Goal: Task Accomplishment & Management: Use online tool/utility

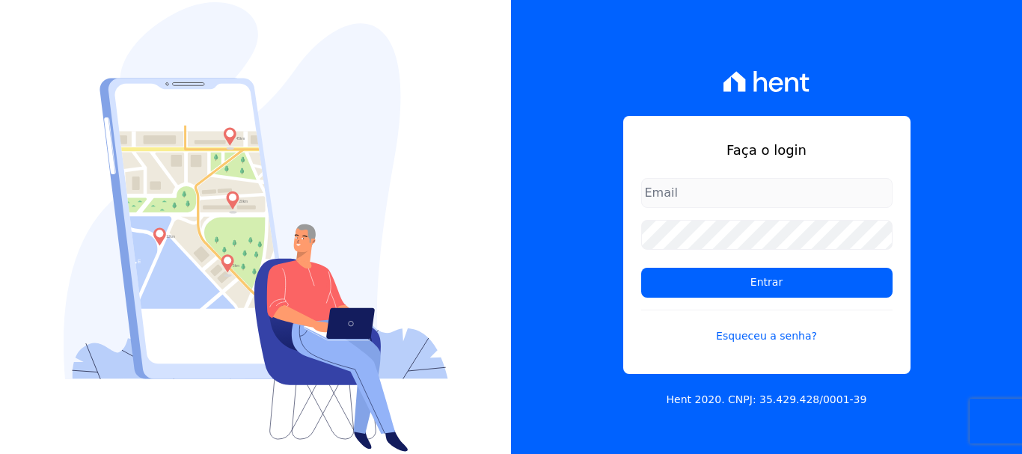
click at [731, 194] on input "email" at bounding box center [766, 193] width 251 height 30
type input "[EMAIL_ADDRESS][DOMAIN_NAME]"
click at [779, 340] on link "Esqueceu a senha?" at bounding box center [766, 327] width 251 height 34
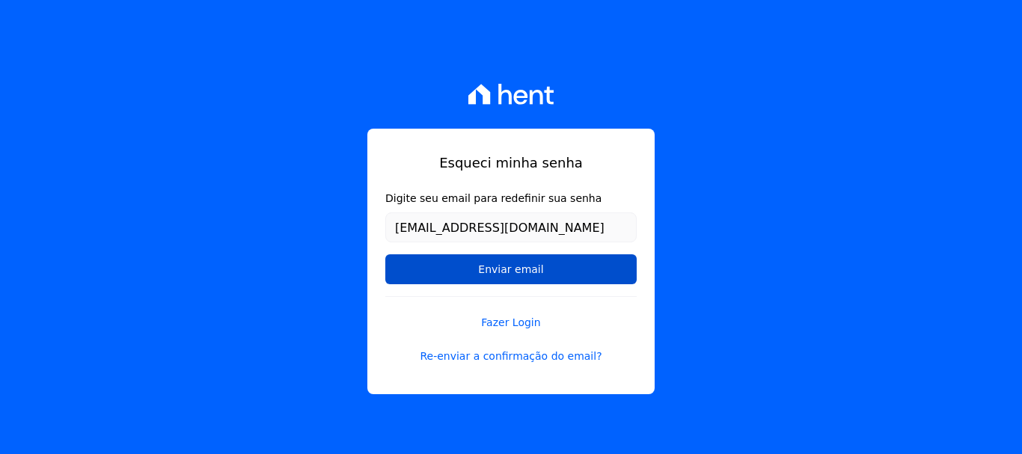
type input "[EMAIL_ADDRESS][DOMAIN_NAME]"
click at [470, 257] on input "Enviar email" at bounding box center [510, 269] width 251 height 30
click at [485, 272] on input "Enviar email" at bounding box center [510, 269] width 251 height 30
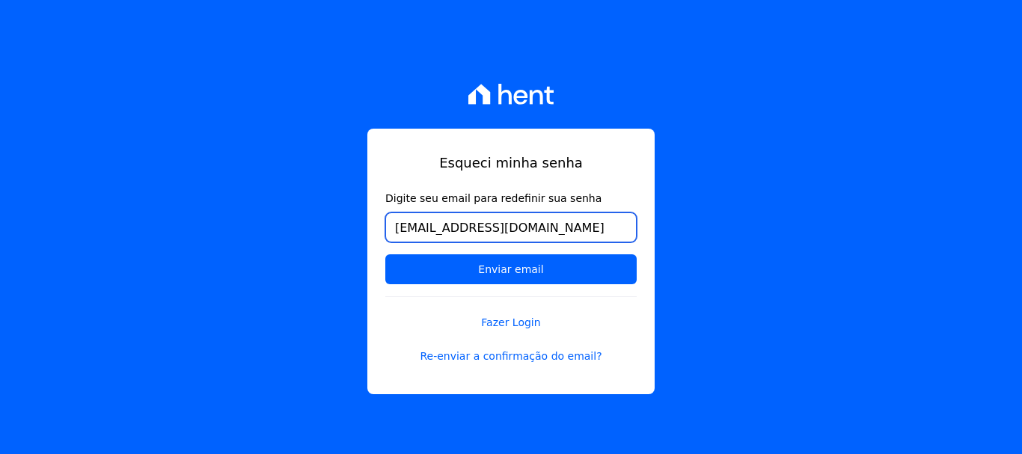
click at [536, 233] on input "[EMAIL_ADDRESS][DOMAIN_NAME]" at bounding box center [510, 227] width 251 height 30
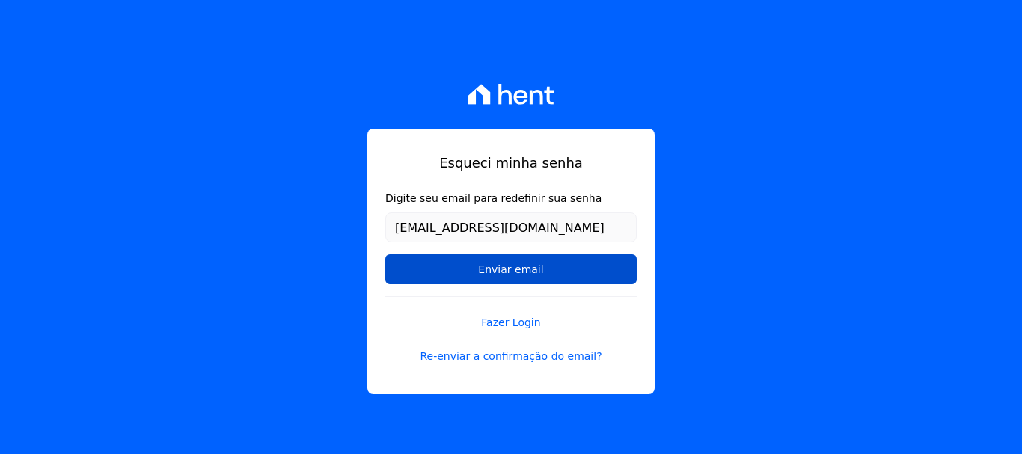
click at [515, 274] on input "Enviar email" at bounding box center [510, 269] width 251 height 30
click at [533, 274] on input "Enviar email" at bounding box center [510, 269] width 251 height 30
click at [486, 272] on input "Enviar email" at bounding box center [510, 269] width 251 height 30
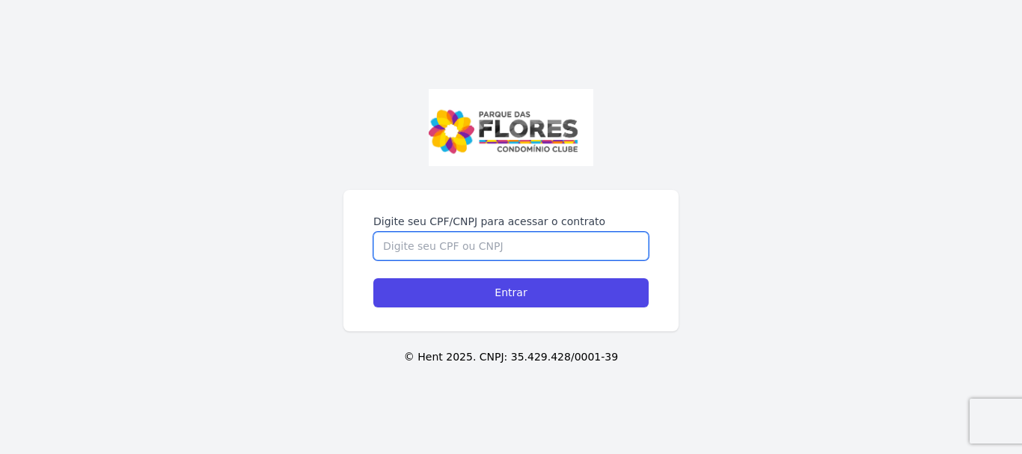
click at [560, 241] on input "Digite seu CPF/CNPJ para acessar o contrato" at bounding box center [510, 246] width 275 height 28
type input "33890659896"
click at [373, 278] on input "Entrar" at bounding box center [510, 292] width 275 height 29
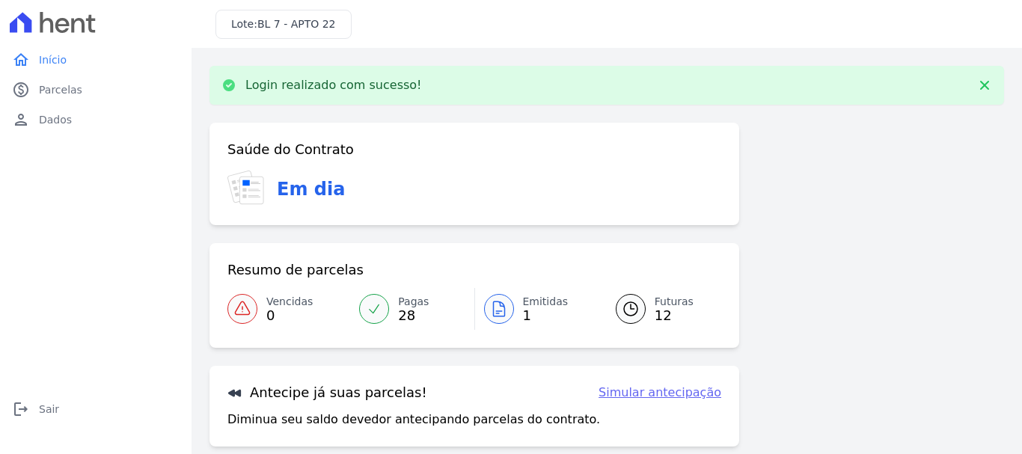
scroll to position [117, 0]
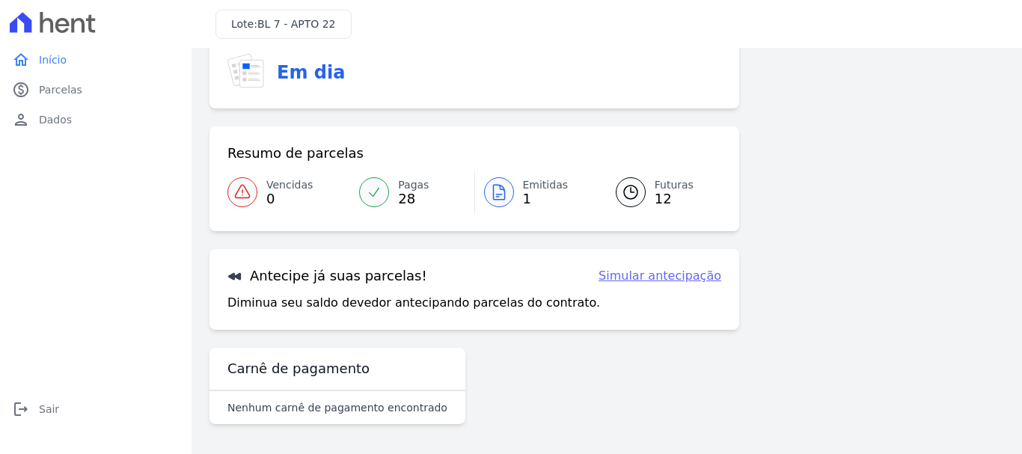
click at [407, 193] on span "28" at bounding box center [413, 199] width 31 height 12
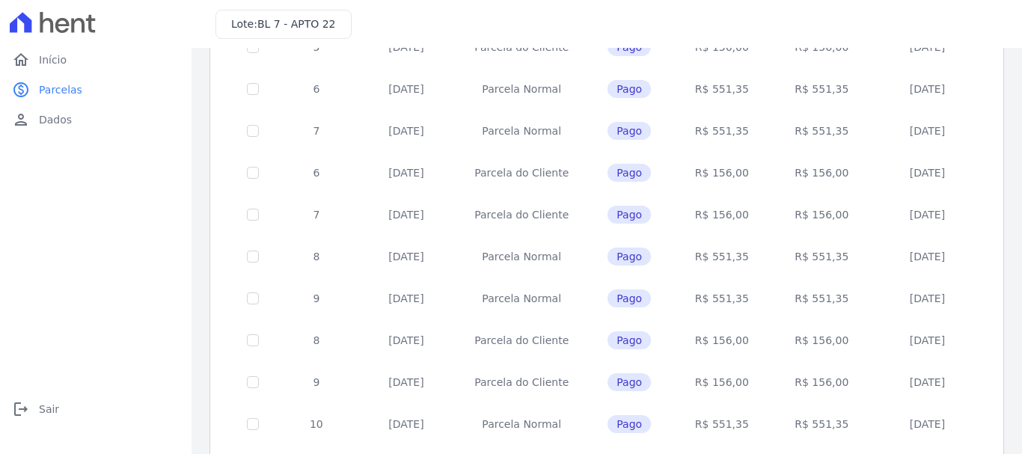
scroll to position [687, 0]
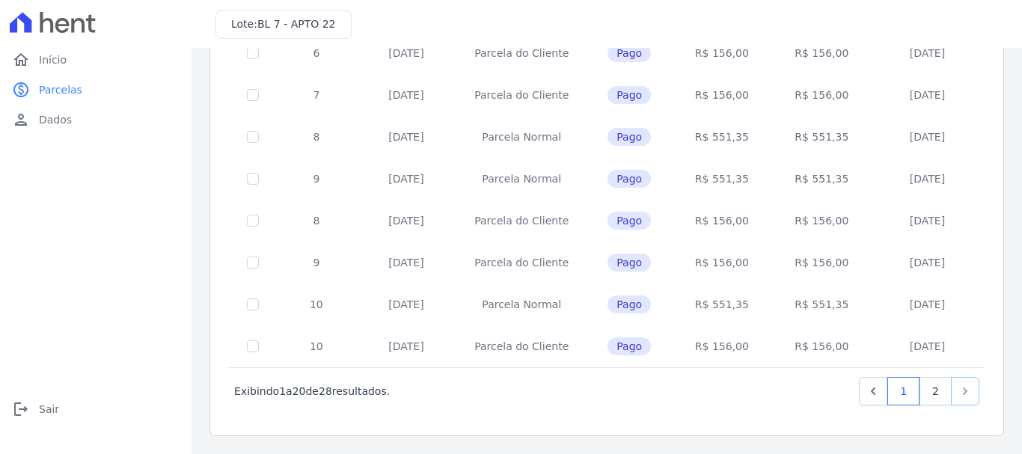
click at [957, 391] on icon "Next" at bounding box center [964, 391] width 15 height 15
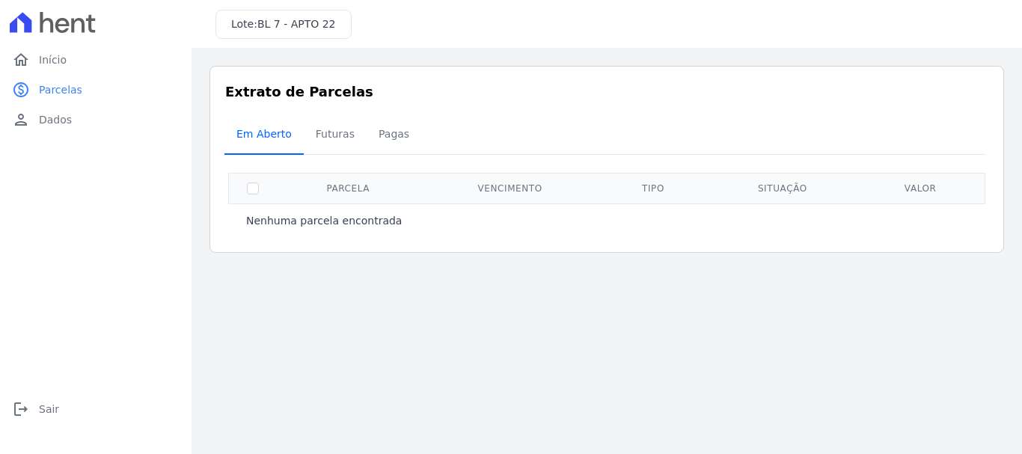
click at [257, 123] on span "Em Aberto" at bounding box center [263, 134] width 73 height 30
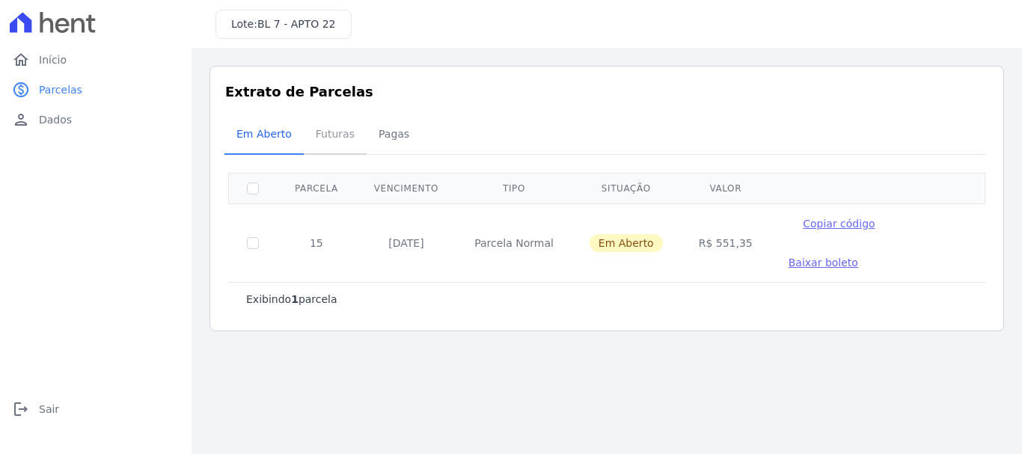
click at [331, 128] on span "Futuras" at bounding box center [335, 134] width 57 height 30
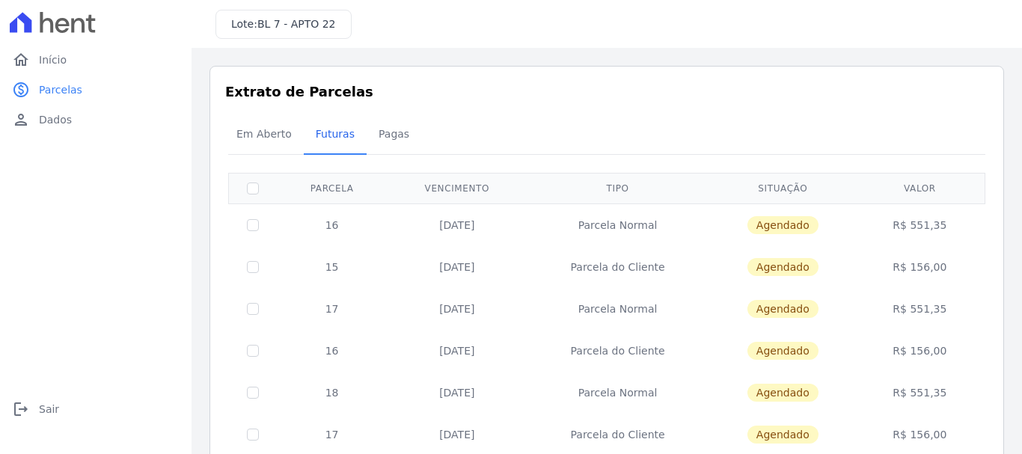
click at [259, 221] on td at bounding box center [253, 224] width 49 height 43
drag, startPoint x: 259, startPoint y: 221, endPoint x: 246, endPoint y: 227, distance: 14.1
click at [258, 221] on td at bounding box center [253, 224] width 49 height 43
click at [247, 227] on input "checkbox" at bounding box center [253, 225] width 12 height 12
checkbox input "true"
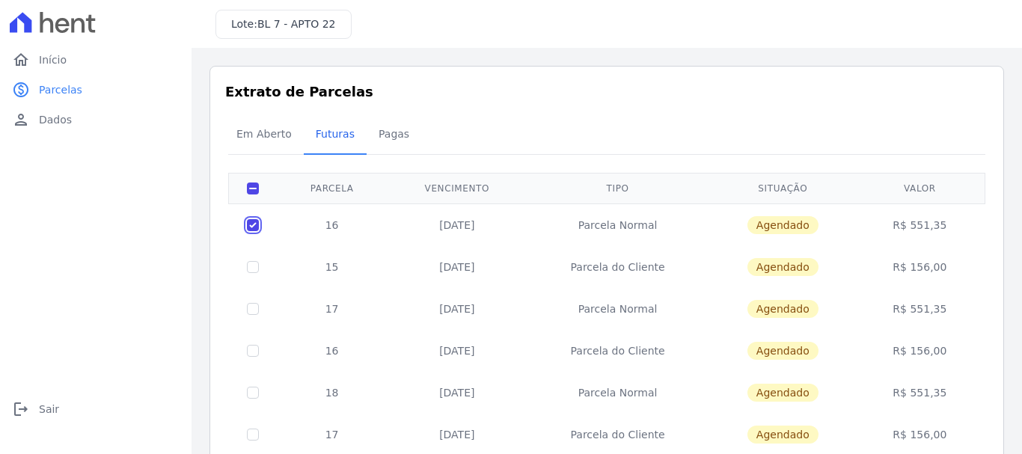
checkbox input "true"
click at [242, 242] on td at bounding box center [253, 224] width 49 height 43
click at [255, 231] on input "checkbox" at bounding box center [253, 225] width 12 height 12
checkbox input "true"
click at [347, 233] on td "16" at bounding box center [332, 224] width 110 height 43
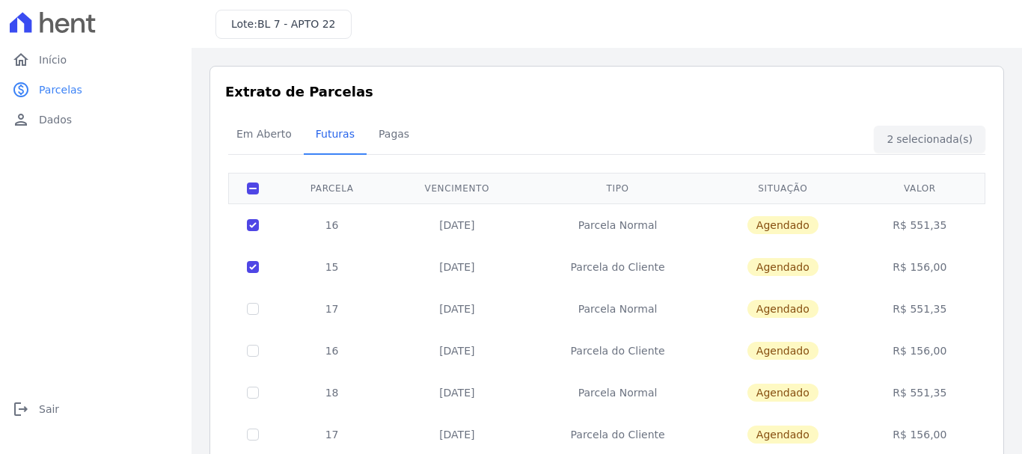
drag, startPoint x: 519, startPoint y: 215, endPoint x: 578, endPoint y: 219, distance: 59.2
click at [527, 215] on td "20/09/2025" at bounding box center [457, 224] width 140 height 43
drag, startPoint x: 660, startPoint y: 214, endPoint x: 671, endPoint y: 214, distance: 10.5
click at [666, 213] on td "Parcela Normal" at bounding box center [617, 224] width 181 height 43
click at [759, 227] on span "Agendado" at bounding box center [782, 225] width 71 height 18
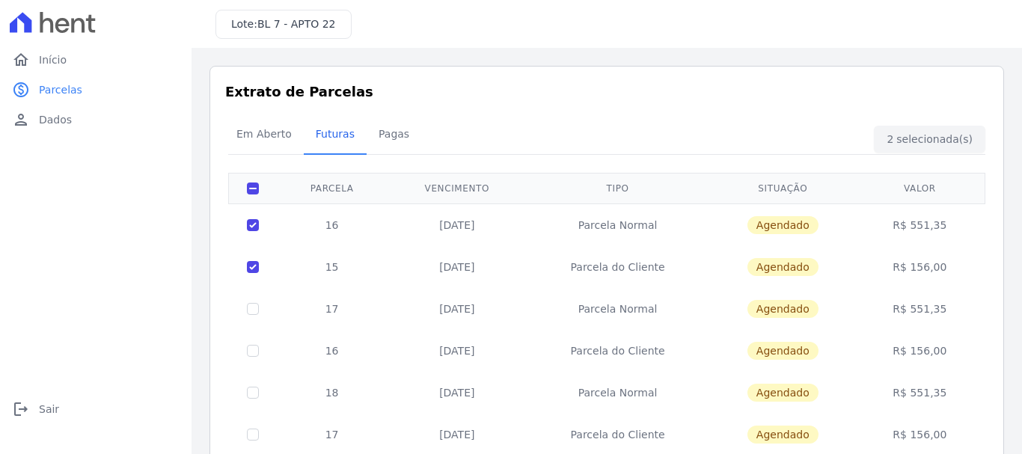
click at [808, 224] on span "Agendado" at bounding box center [782, 225] width 71 height 18
drag, startPoint x: 874, startPoint y: 242, endPoint x: 881, endPoint y: 251, distance: 10.6
click at [877, 247] on tbody "16 20/09/2025 Parcela Normal Agendado R$ 551,35 15 20/09/2025 Parcela do Client…" at bounding box center [607, 454] width 756 height 503
click at [892, 264] on td "R$ 156,00" at bounding box center [919, 267] width 125 height 42
click at [384, 136] on span "Pagas" at bounding box center [393, 134] width 49 height 30
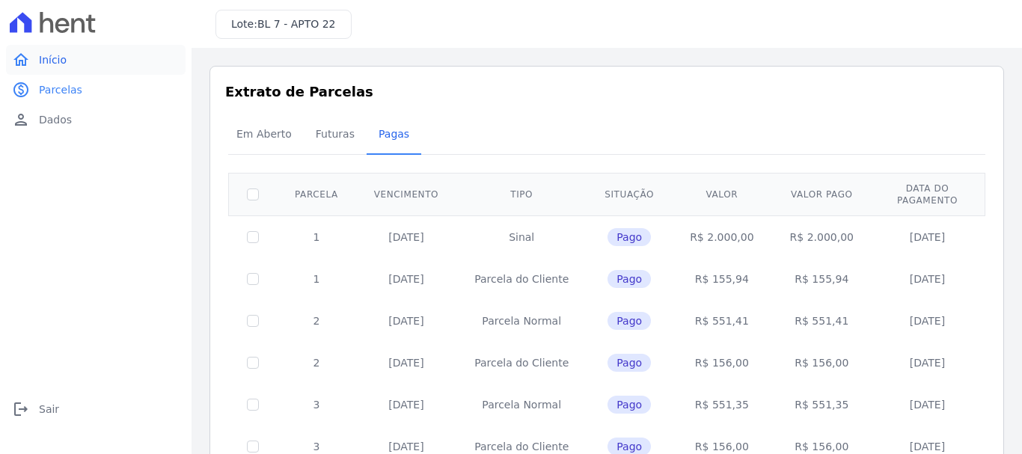
click at [88, 60] on link "home Início" at bounding box center [96, 60] width 180 height 30
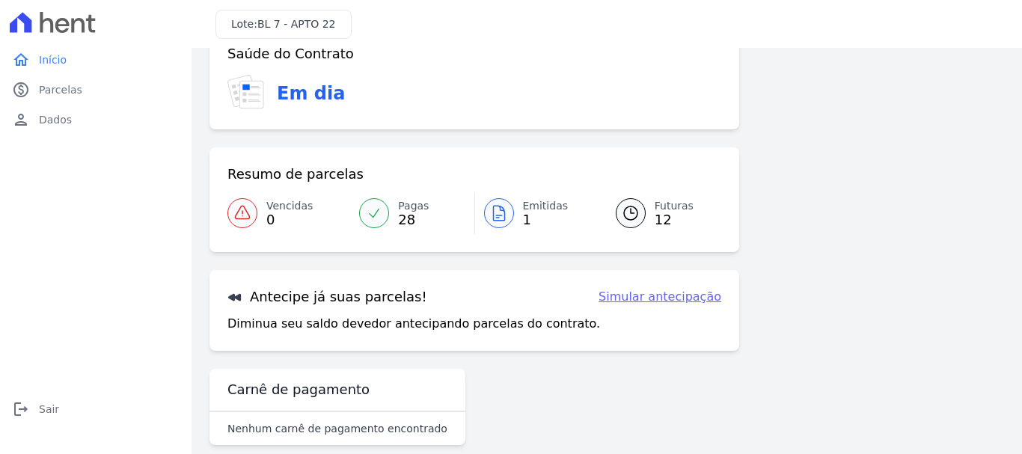
scroll to position [60, 0]
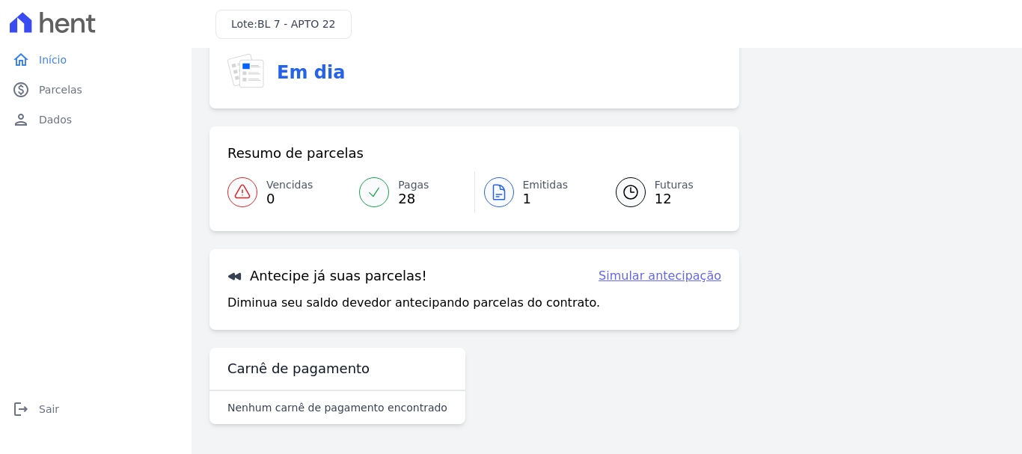
click at [654, 278] on link "Simular antecipação" at bounding box center [659, 276] width 123 height 18
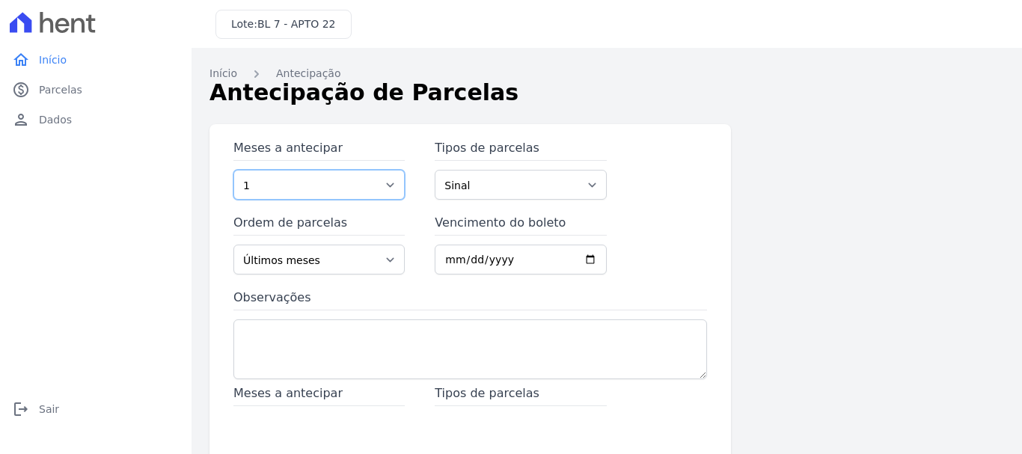
click at [293, 187] on select "1 2 3 4 5 6 7 8 9 10 11 12 13 14 15 16 17 18 19 20 21 22 23 24 25 26 27 28 29 3…" at bounding box center [318, 185] width 171 height 30
click at [788, 201] on div "Meses a antecipar 1 2 3 4 5 6 7 8 9 10 11 12 13 14 15 16 17 18 19 20 21 22 23 2…" at bounding box center [606, 408] width 794 height 569
click at [369, 193] on select "1 2 3 4 5 6 7 8 9 10 11 12 13 14 15 16 17 18 19 20 21 22 23 24 25 26 27 28 29 3…" at bounding box center [318, 185] width 171 height 30
click at [639, 224] on div "Meses a antecipar 1 2 3 4 5 6 7 8 9 10 11 12 13 14 15 16 17 18 19 20 21 22 23 2…" at bounding box center [469, 261] width 473 height 245
click at [292, 180] on select "1 2 3 4 5 6 7 8 9 10 11 12 13 14 15 16 17 18 19 20 21 22 23 24 25 26 27 28 29 3…" at bounding box center [318, 185] width 171 height 30
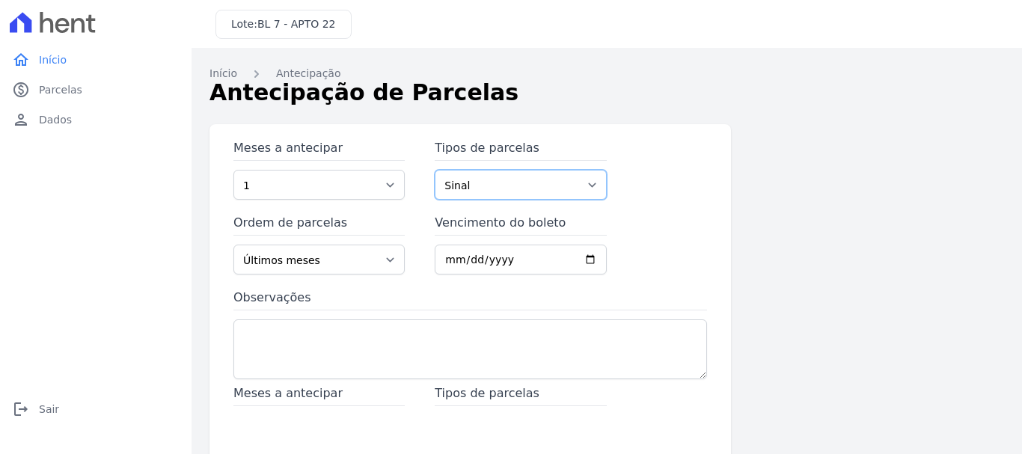
click at [479, 189] on select "Sinal Parcela Normal Parcela do Cliente" at bounding box center [520, 185] width 171 height 30
click at [779, 205] on div "Meses a antecipar 1 2 3 4 5 6 7 8 9 10 11 12 13 14 15 16 17 18 19 20 21 22 23 2…" at bounding box center [606, 408] width 794 height 569
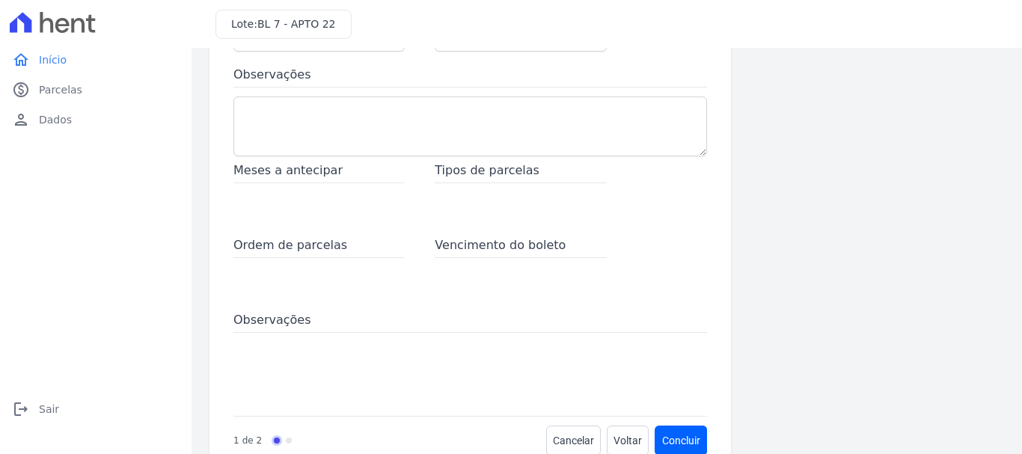
scroll to position [257, 0]
